Goal: Answer question/provide support: Share knowledge or assist other users

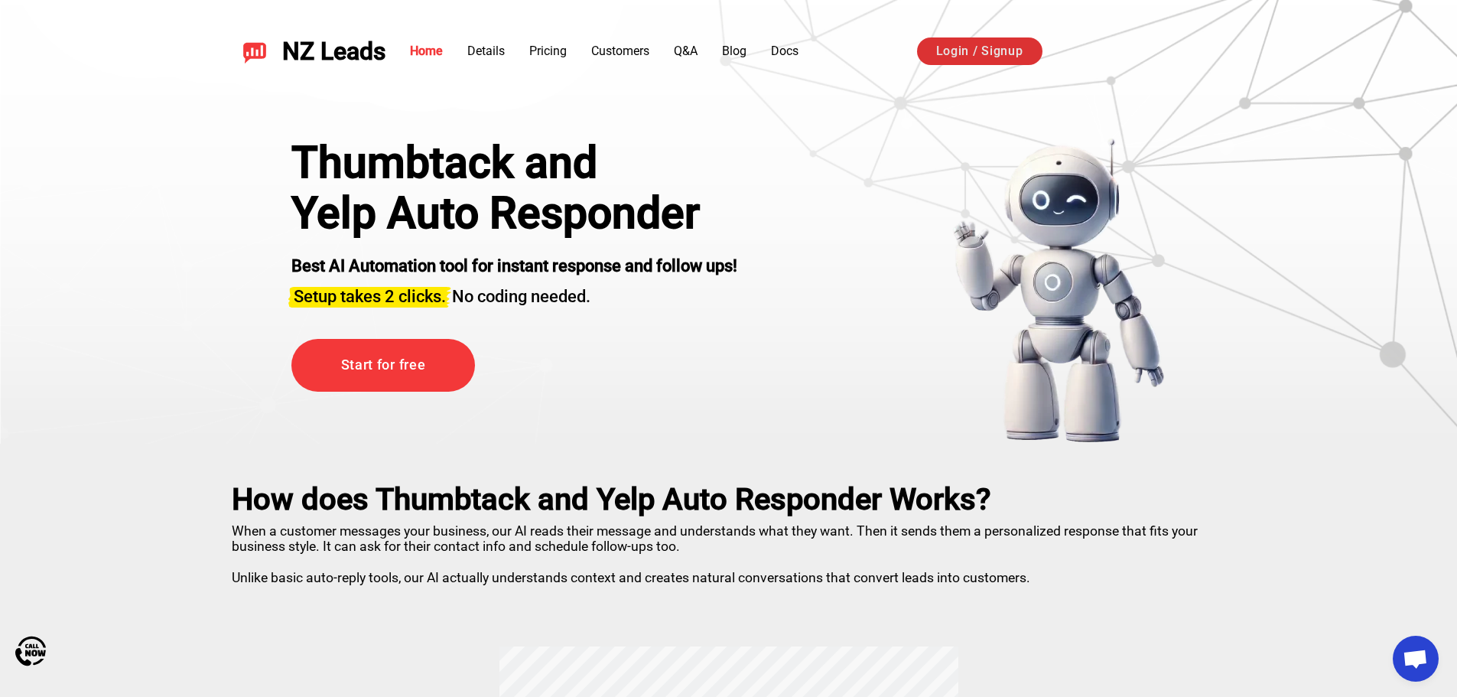
click at [983, 48] on link "Login / Signup" at bounding box center [979, 51] width 125 height 28
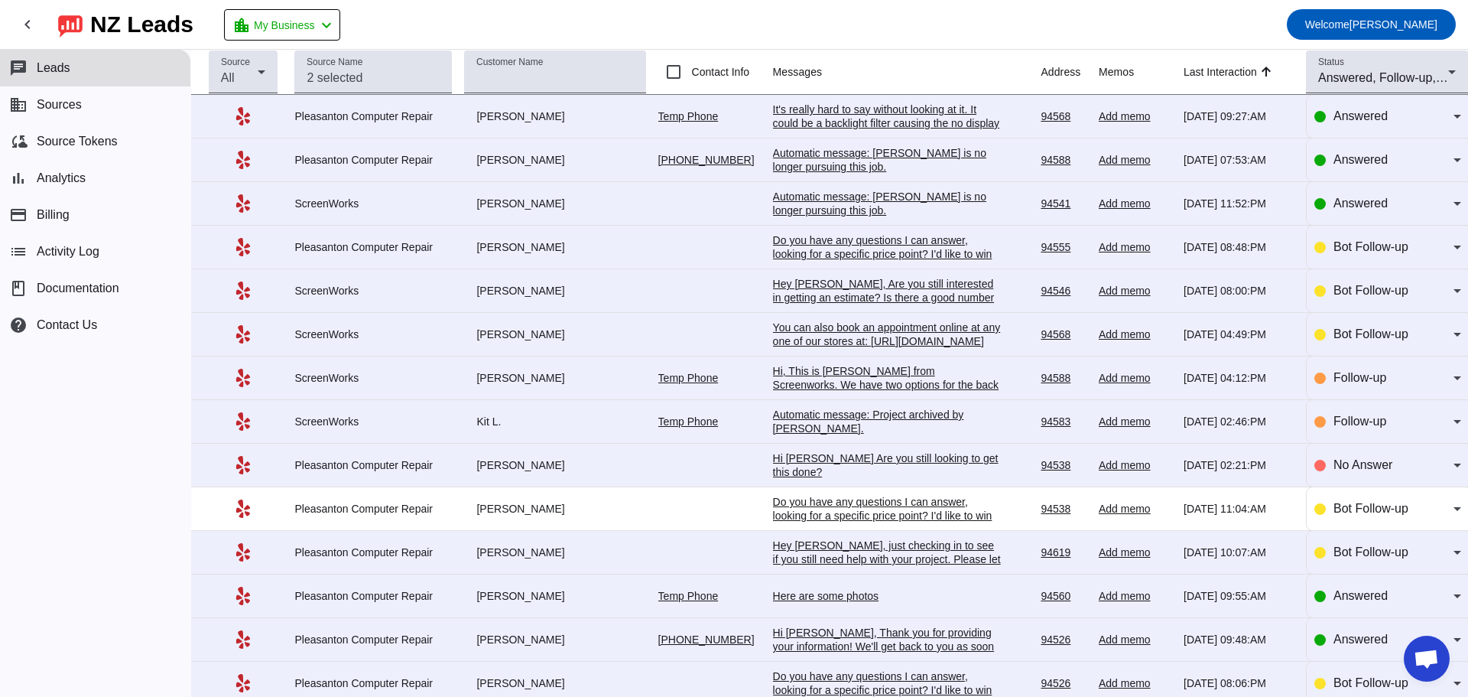
click at [1129, 120] on div "Add memo" at bounding box center [1135, 116] width 73 height 14
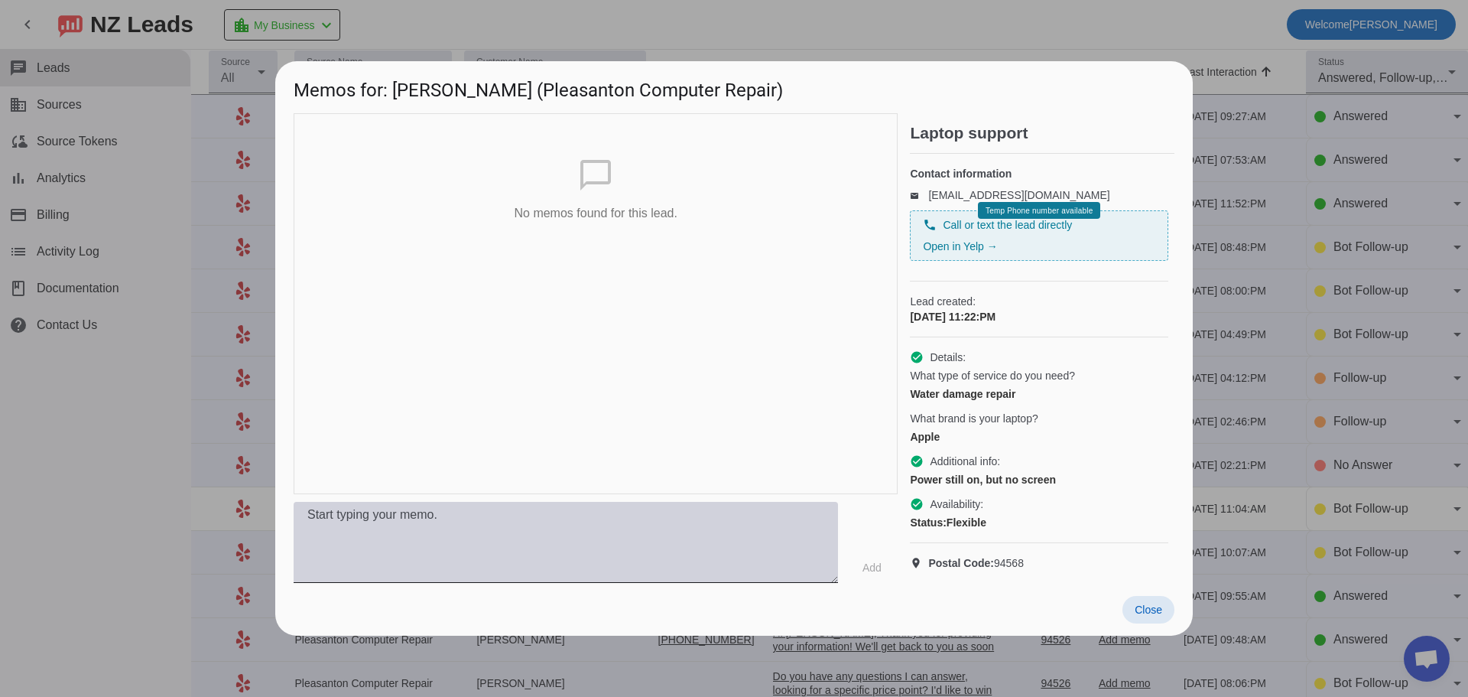
click at [539, 571] on textarea at bounding box center [566, 542] width 545 height 81
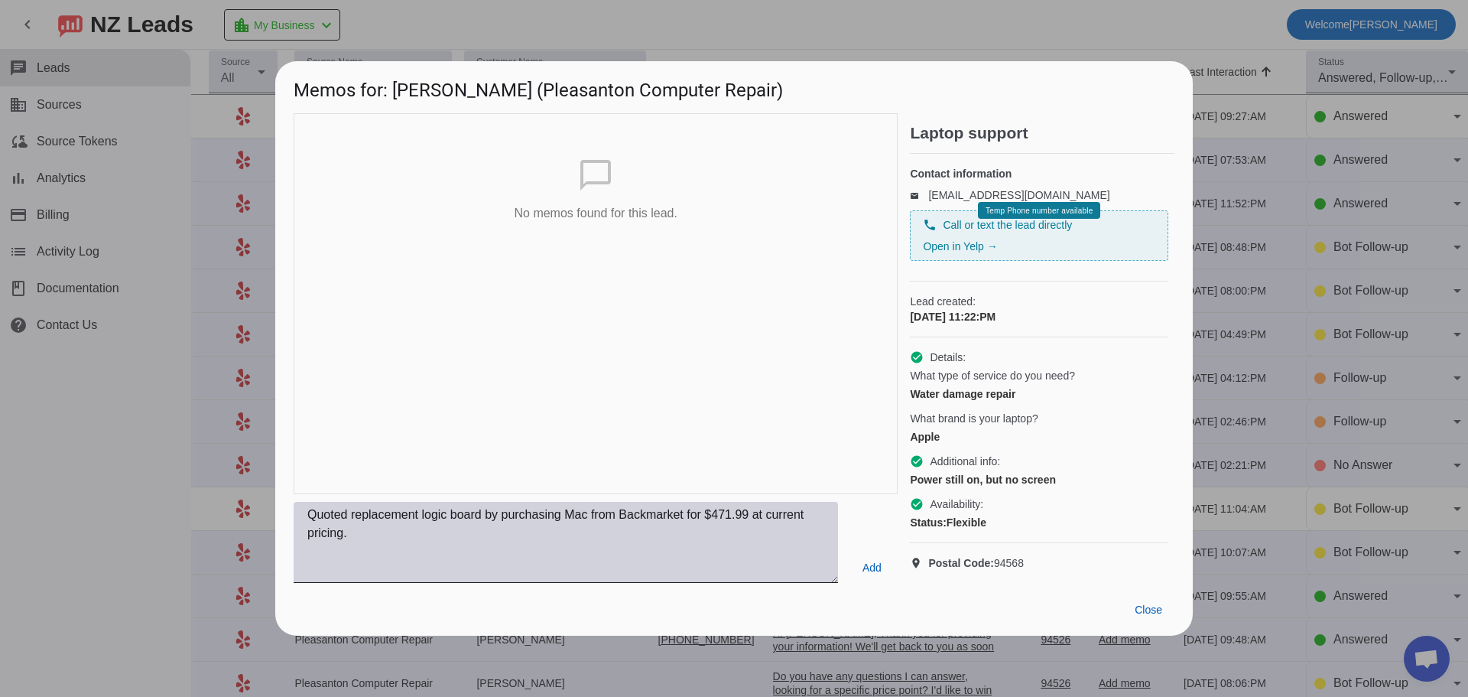
click at [519, 572] on textarea "Quoted replacement logic board by purchasing Mac from Backmarket for $471.99 at…" at bounding box center [566, 542] width 545 height 81
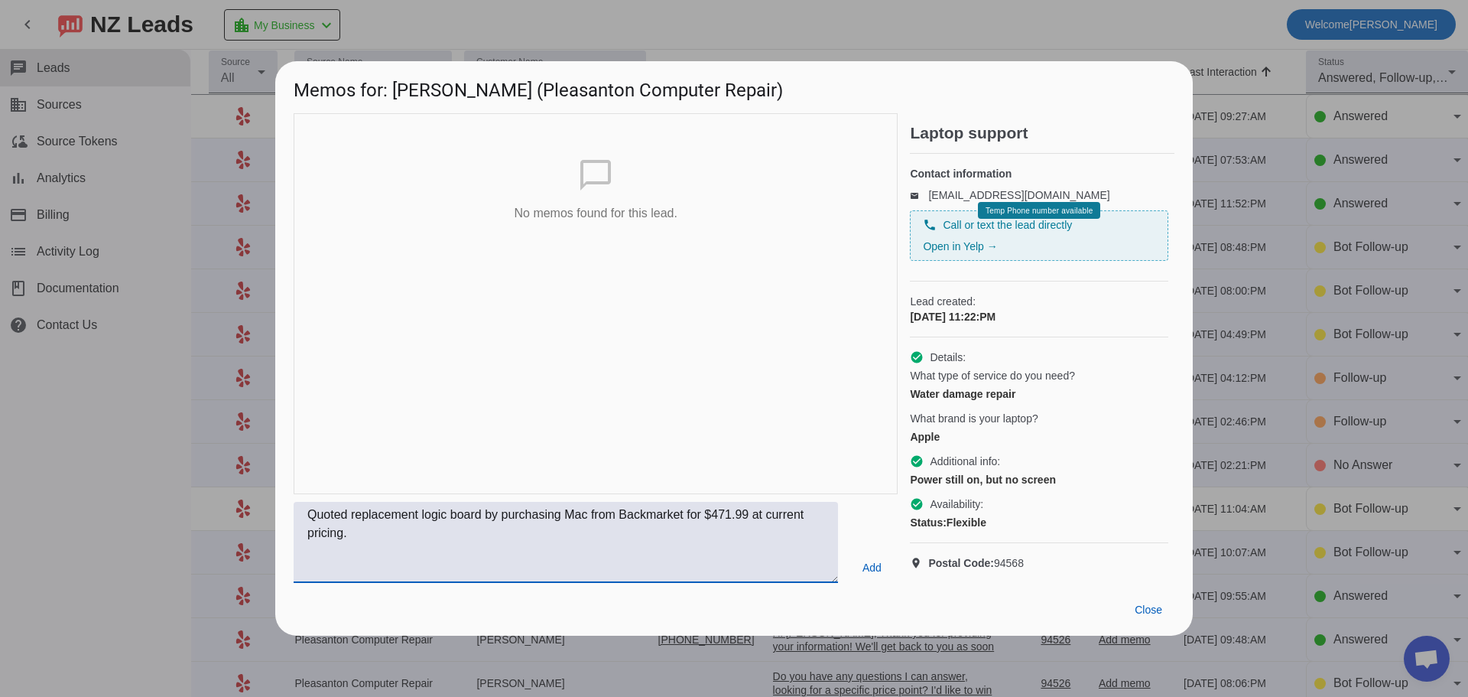
paste textarea "https://www.backmarket.com/en-us/p/macbook-pro-2020-13-inch-m1-8-core-and-8-cor…"
type textarea "Quoted replacement logic board by purchasing Mac from Backmarket for $471.99 at…"
click at [877, 575] on span "Add" at bounding box center [872, 567] width 19 height 15
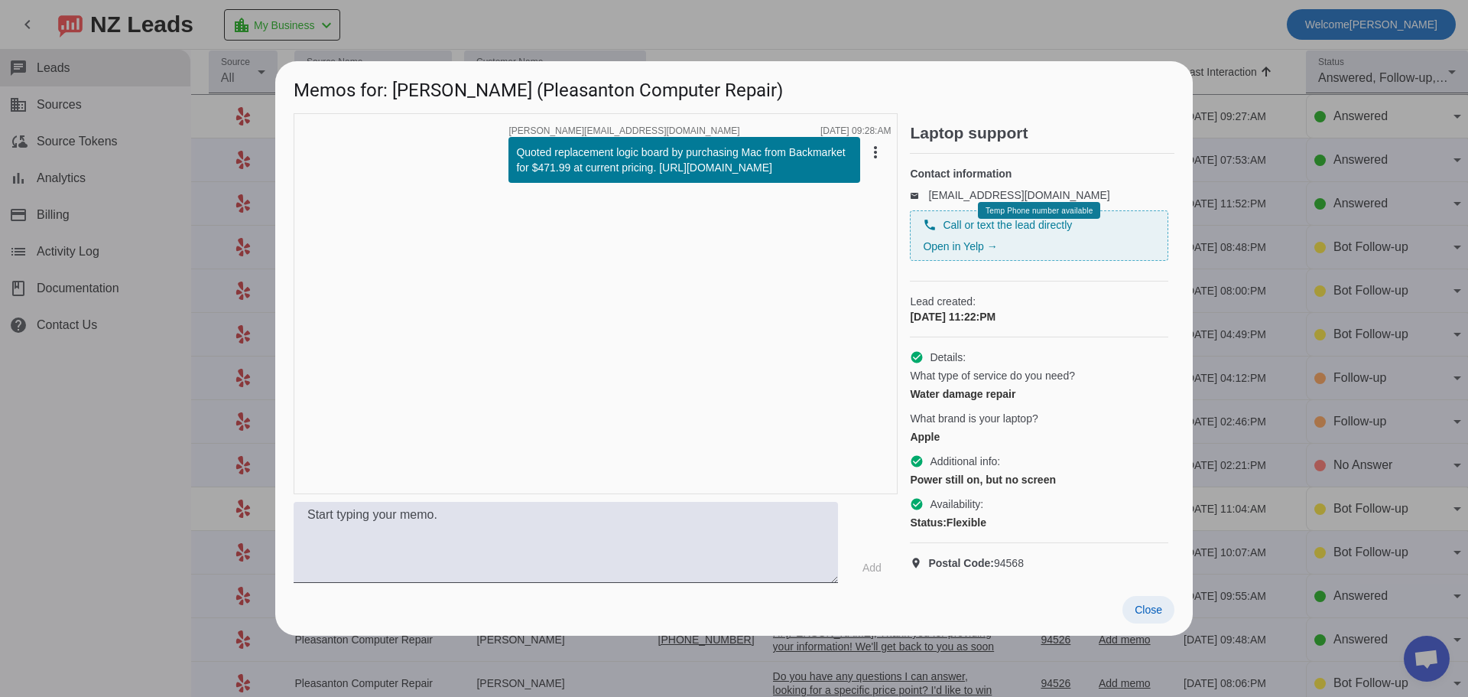
click at [1158, 616] on span "Close" at bounding box center [1149, 609] width 28 height 12
